Goal: Information Seeking & Learning: Learn about a topic

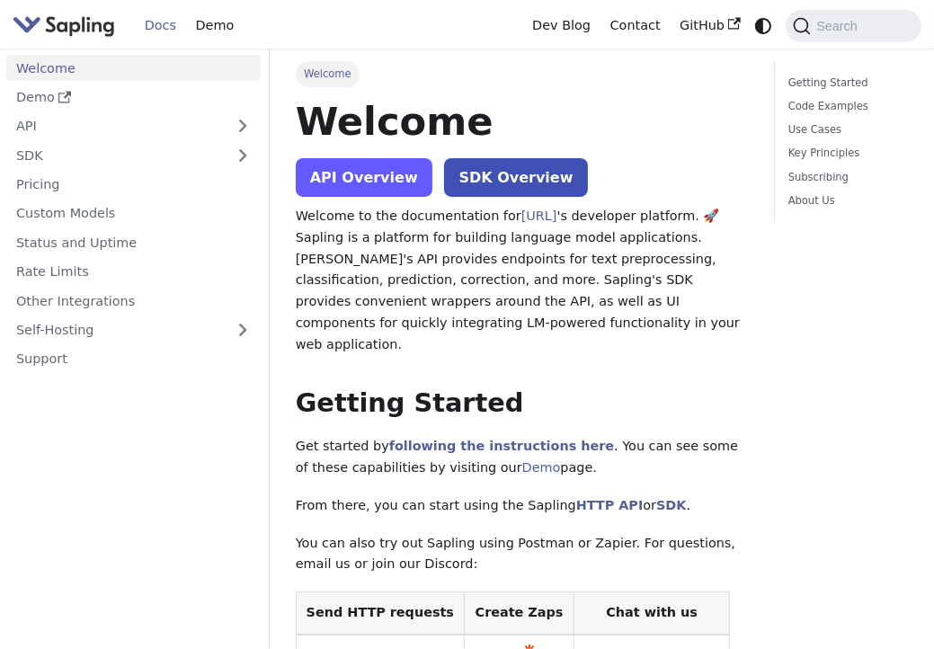
click at [338, 180] on link "API Overview" at bounding box center [364, 177] width 137 height 39
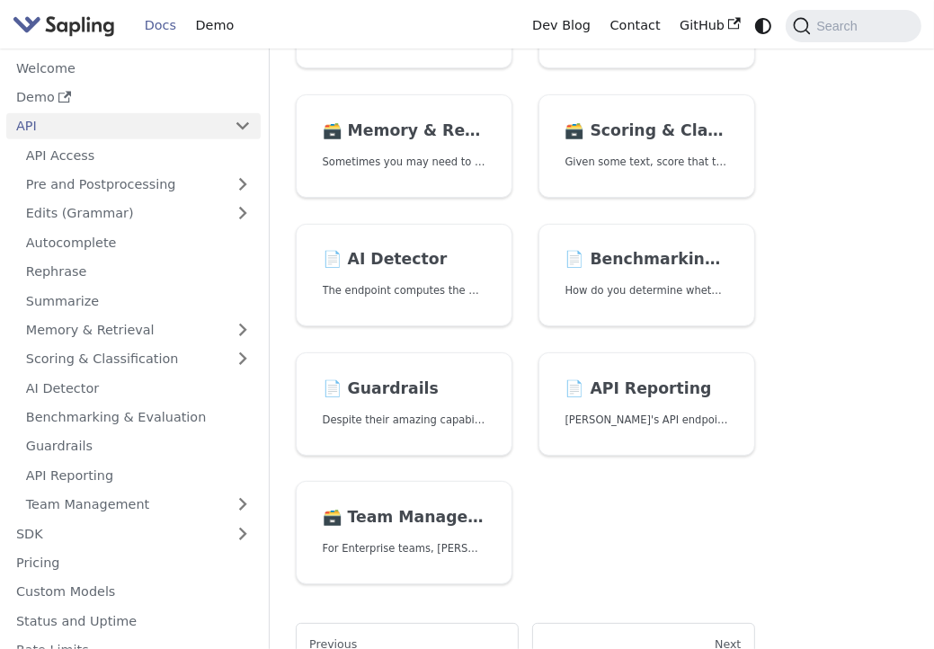
scroll to position [506, 0]
click at [479, 251] on h2 "📄️ AI Detector" at bounding box center [405, 259] width 164 height 20
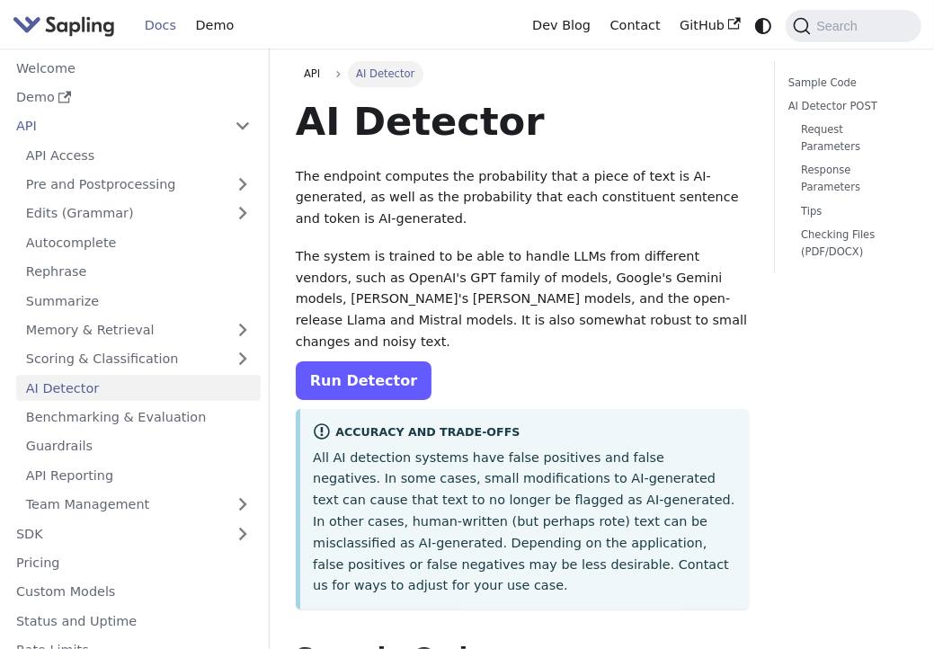
click at [368, 363] on link "Run Detector" at bounding box center [364, 380] width 136 height 39
